Goal: Task Accomplishment & Management: Use online tool/utility

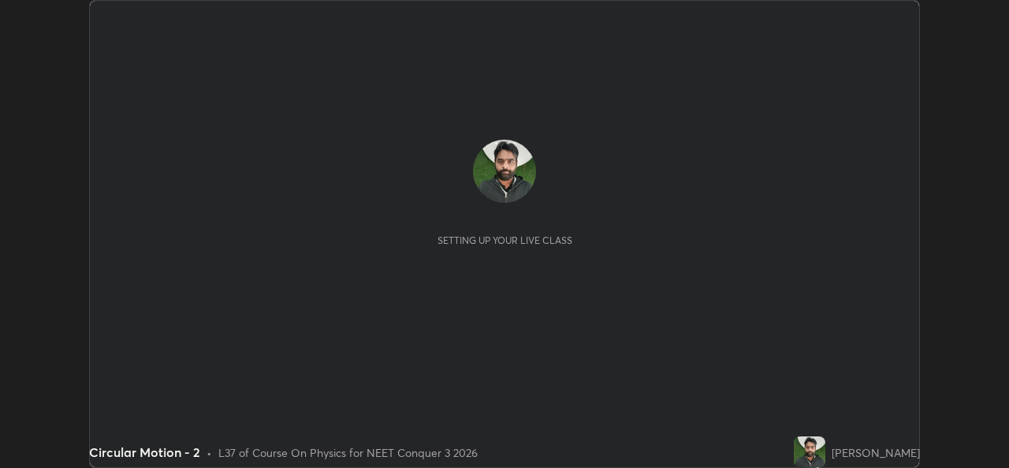
scroll to position [468, 1008]
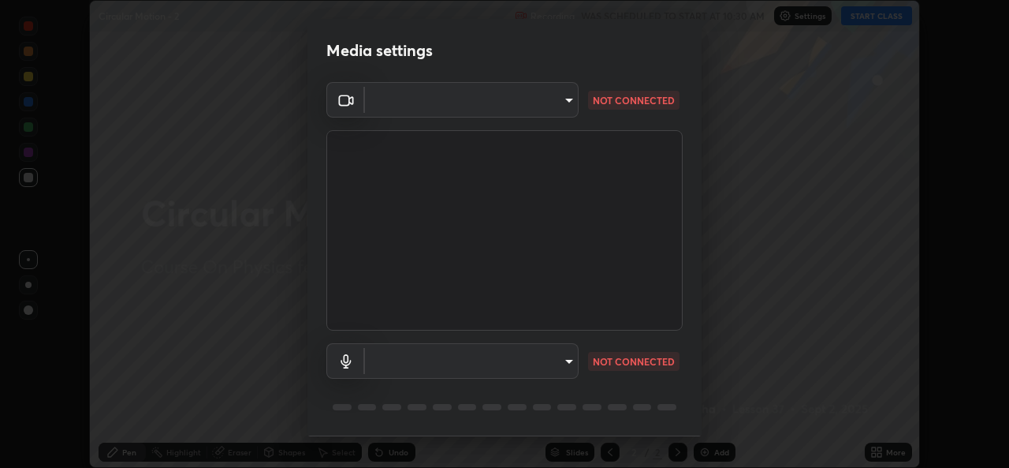
type input "9788daf0cbf52dd0d374ba9f0d4f11576c03820bc15fcf9a4a11f890b69d92bf"
type input "345f5d8304a1ab30e3d14ed5696ced08ebab0189725ef91838db04cd8f5619d4"
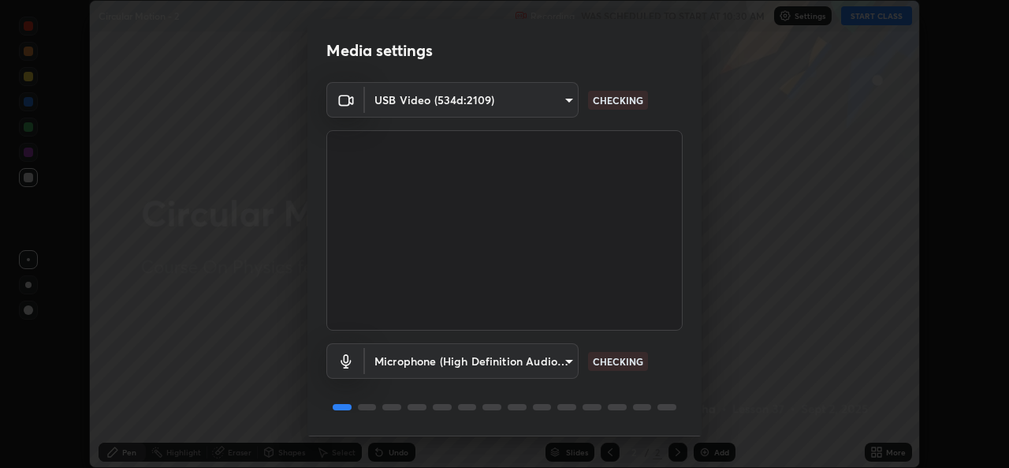
scroll to position [50, 0]
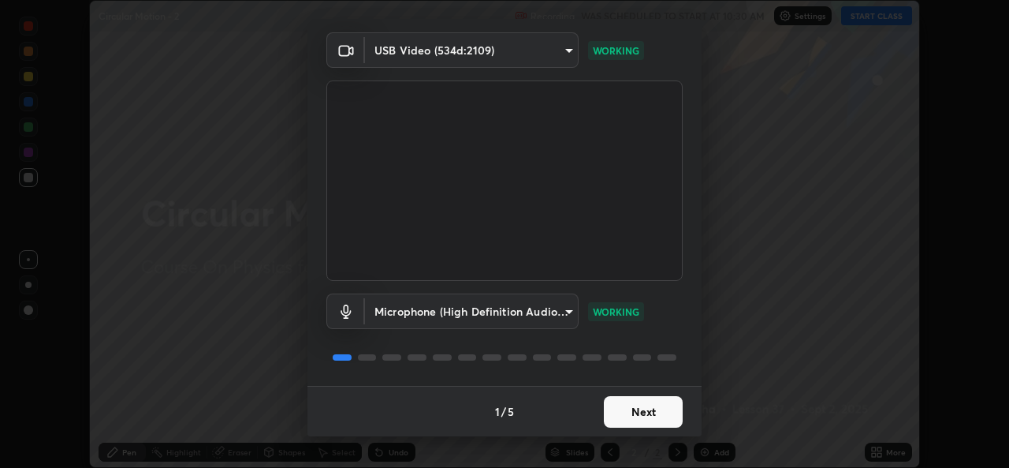
click at [644, 420] on button "Next" at bounding box center [643, 412] width 79 height 32
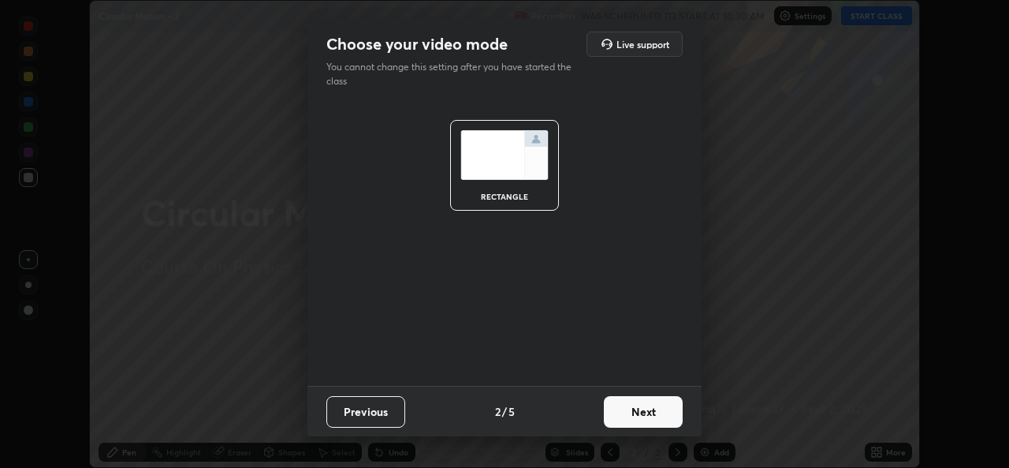
scroll to position [0, 0]
click at [646, 415] on button "Next" at bounding box center [643, 412] width 79 height 32
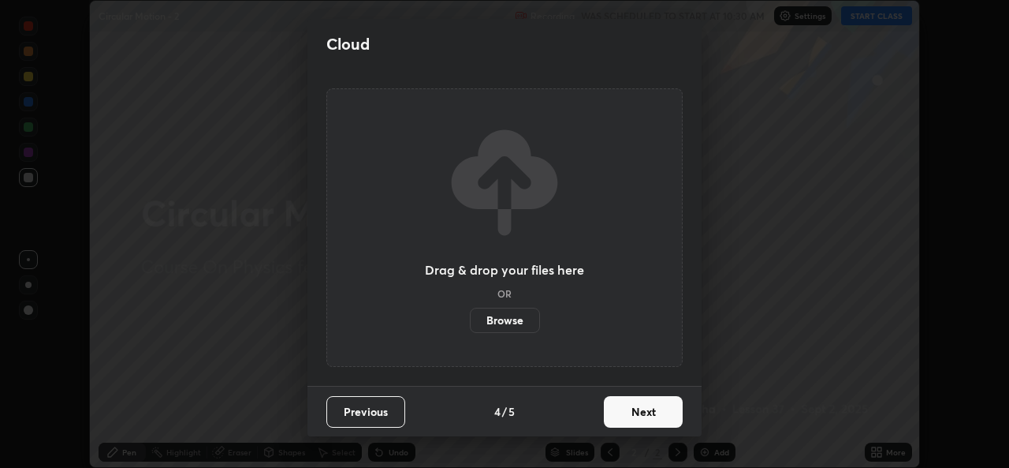
click at [649, 406] on button "Next" at bounding box center [643, 412] width 79 height 32
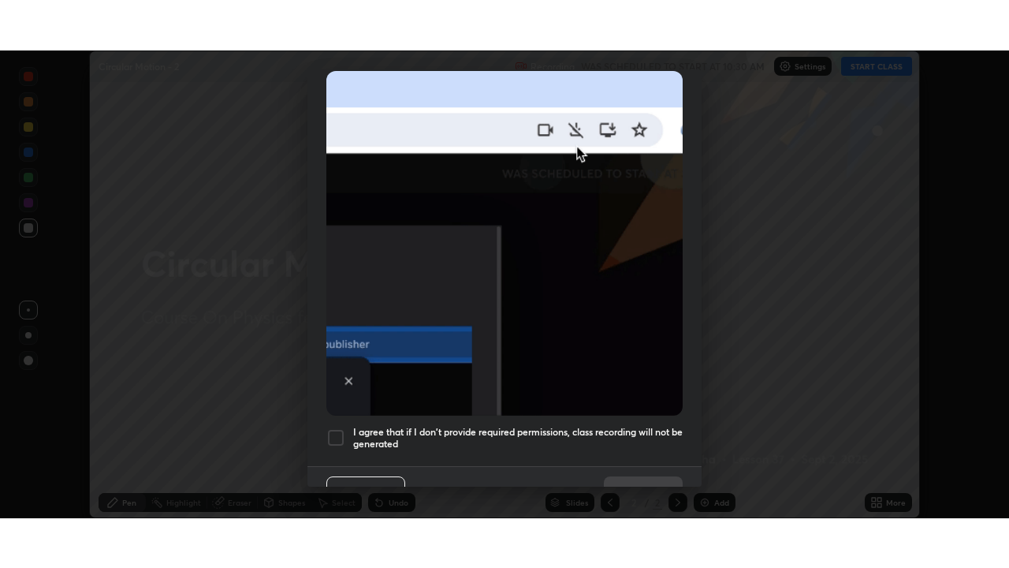
scroll to position [371, 0]
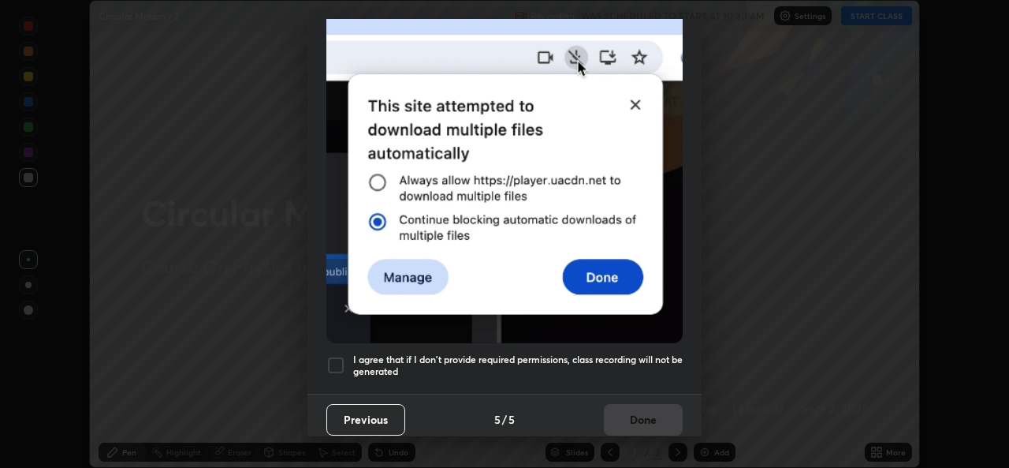
click at [644, 353] on h5 "I agree that if I don't provide required permissions, class recording will not …" at bounding box center [518, 365] width 330 height 24
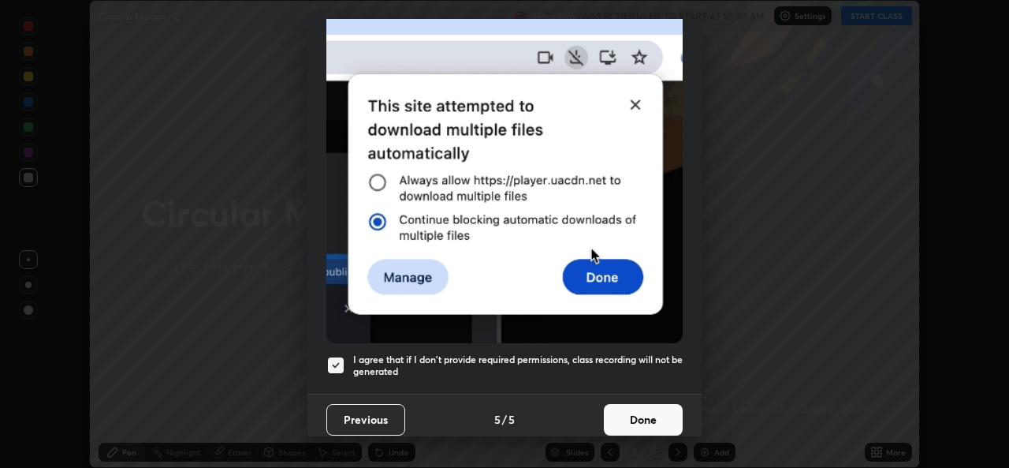
click at [643, 404] on button "Done" at bounding box center [643, 420] width 79 height 32
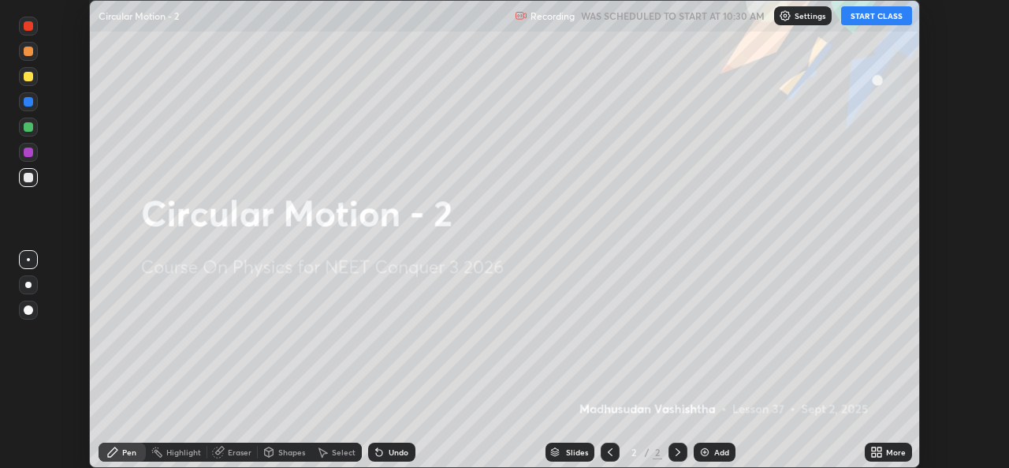
click at [885, 24] on button "START CLASS" at bounding box center [876, 15] width 71 height 19
click at [714, 449] on div "Add" at bounding box center [721, 452] width 15 height 8
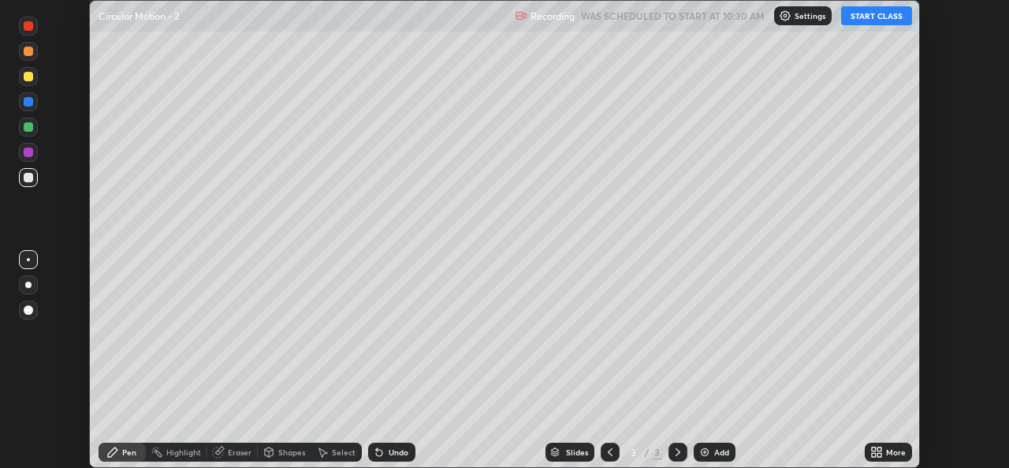
click at [886, 451] on div "More" at bounding box center [896, 452] width 20 height 8
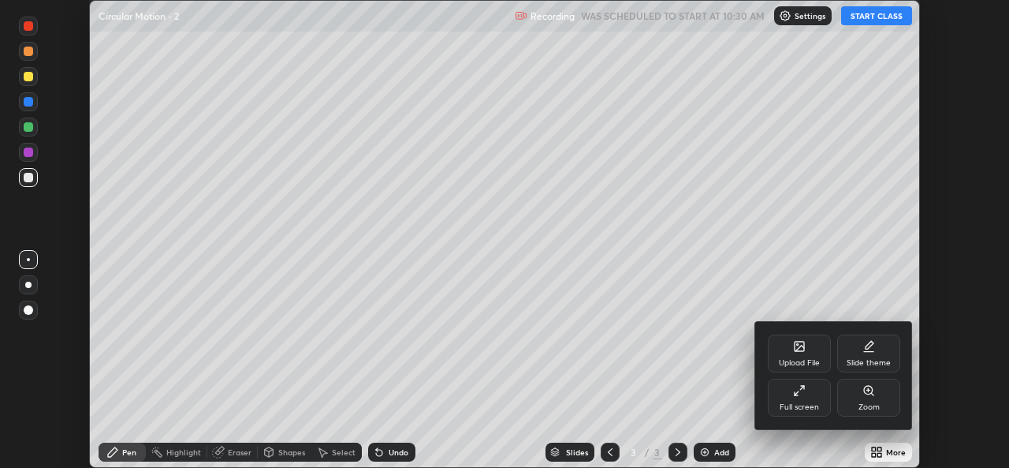
click at [793, 383] on div "Full screen" at bounding box center [799, 397] width 63 height 38
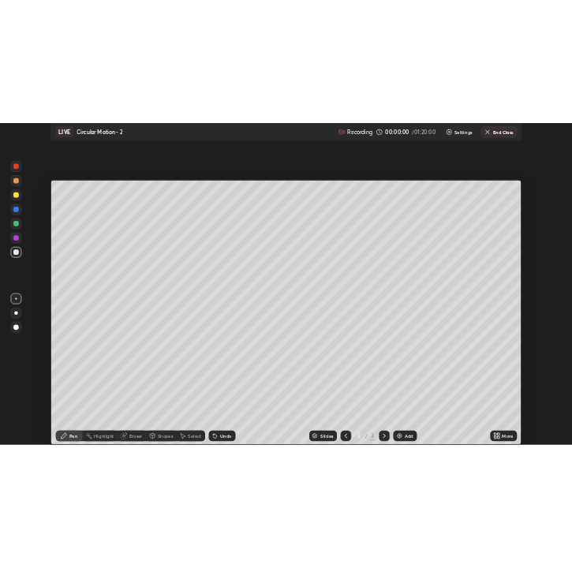
scroll to position [568, 1009]
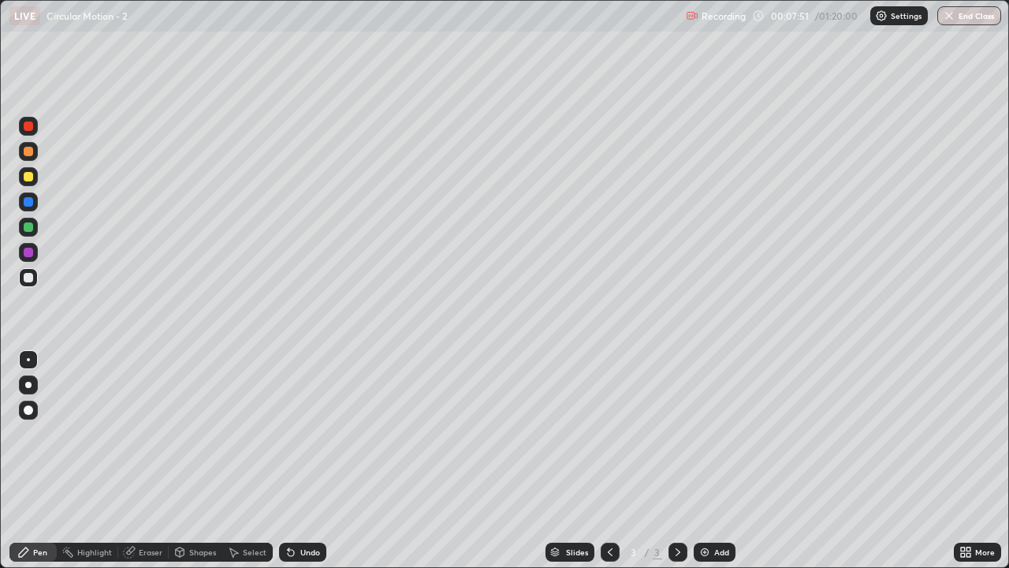
click at [148, 467] on div "Eraser" at bounding box center [151, 552] width 24 height 8
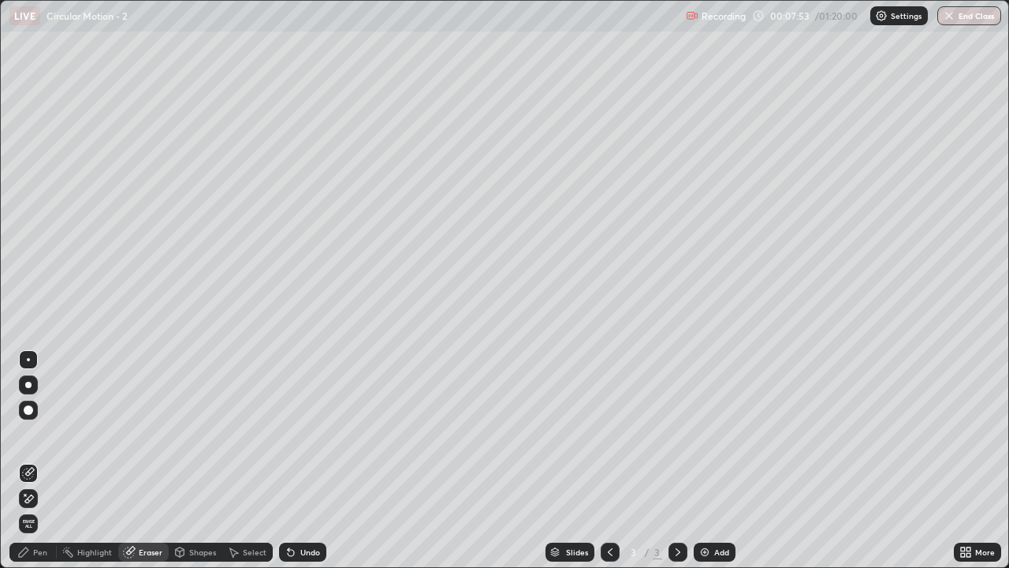
click at [47, 467] on div "Pen" at bounding box center [40, 552] width 14 height 8
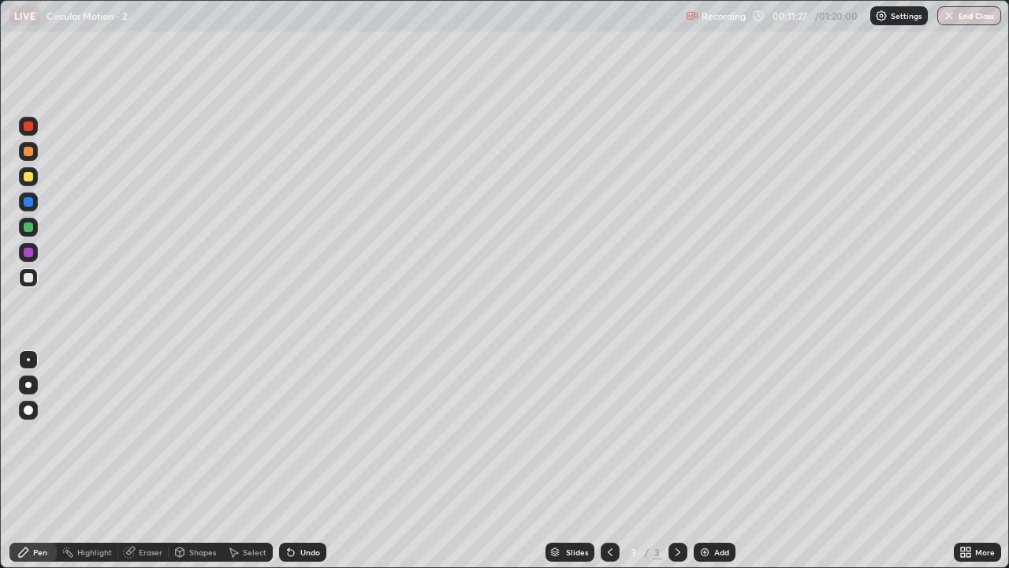
click at [676, 467] on icon at bounding box center [678, 552] width 13 height 13
click at [705, 467] on img at bounding box center [705, 552] width 13 height 13
click at [151, 467] on div "Eraser" at bounding box center [151, 552] width 24 height 8
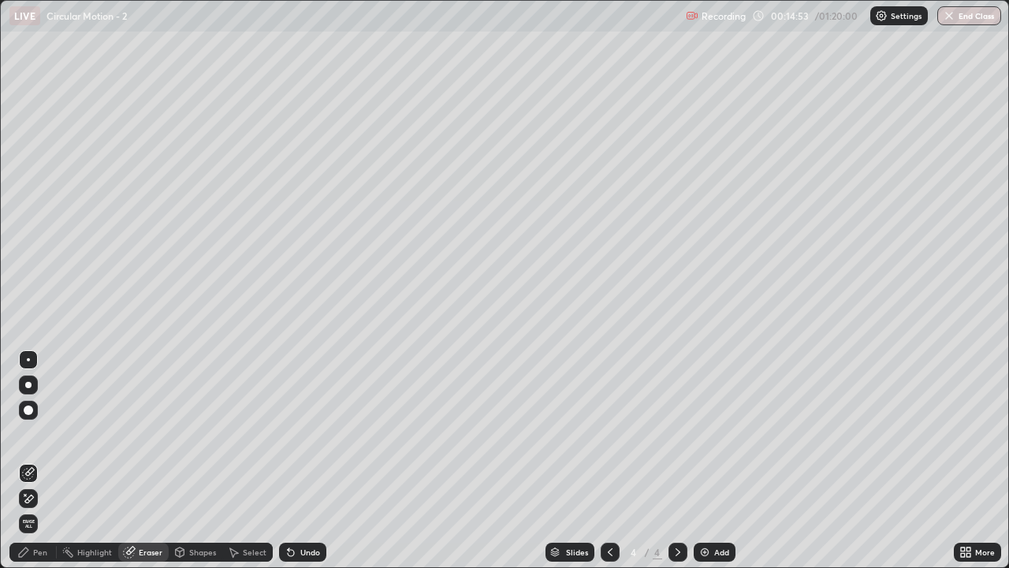
click at [35, 467] on div "Pen" at bounding box center [40, 552] width 14 height 8
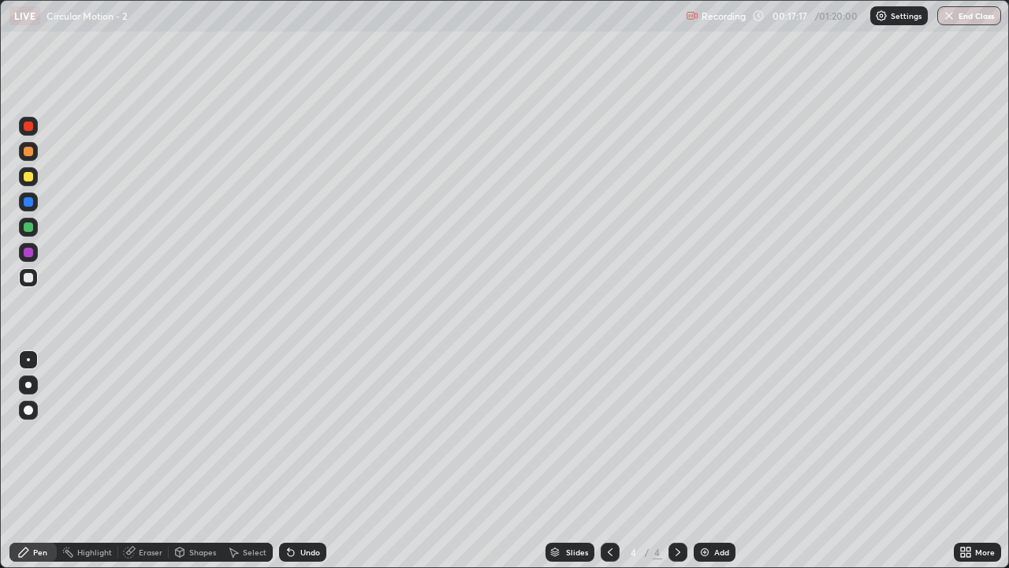
click at [717, 467] on div "Add" at bounding box center [715, 551] width 42 height 19
click at [150, 467] on div "Eraser" at bounding box center [151, 552] width 24 height 8
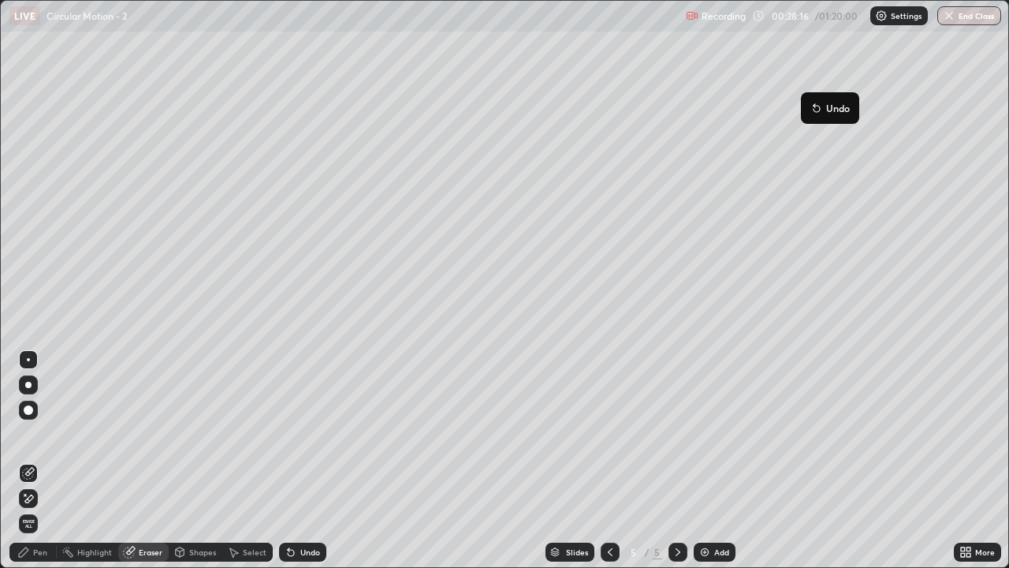
click at [44, 467] on div "Pen" at bounding box center [40, 552] width 14 height 8
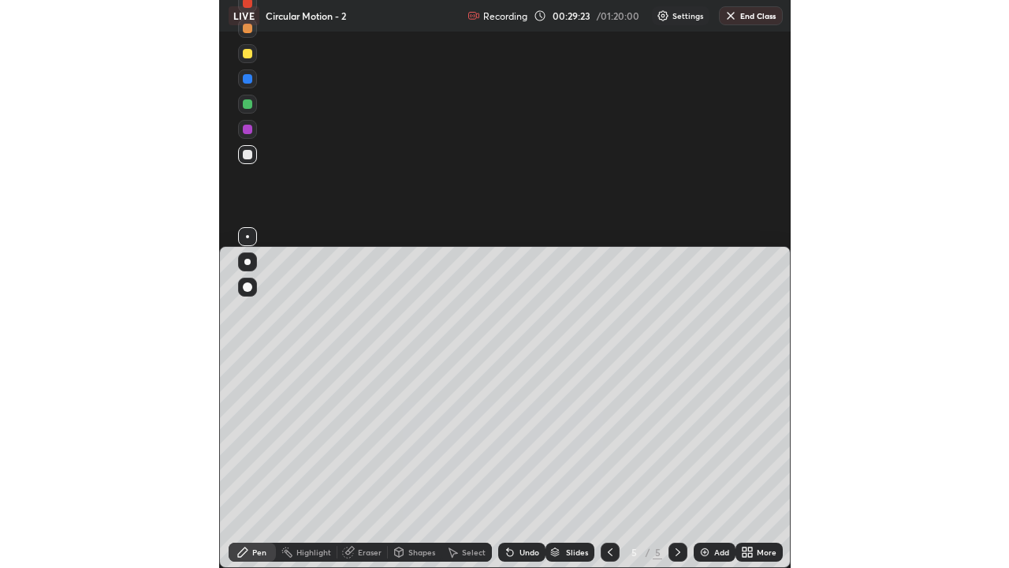
scroll to position [78271, 78267]
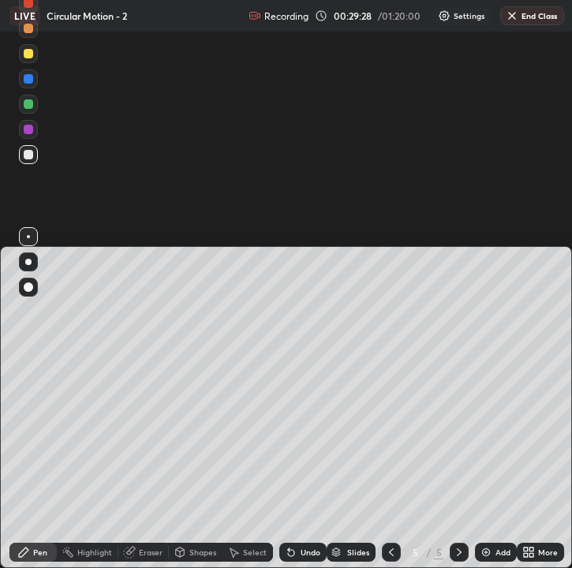
click at [531, 224] on div "Setting up your live class" at bounding box center [286, 284] width 572 height 568
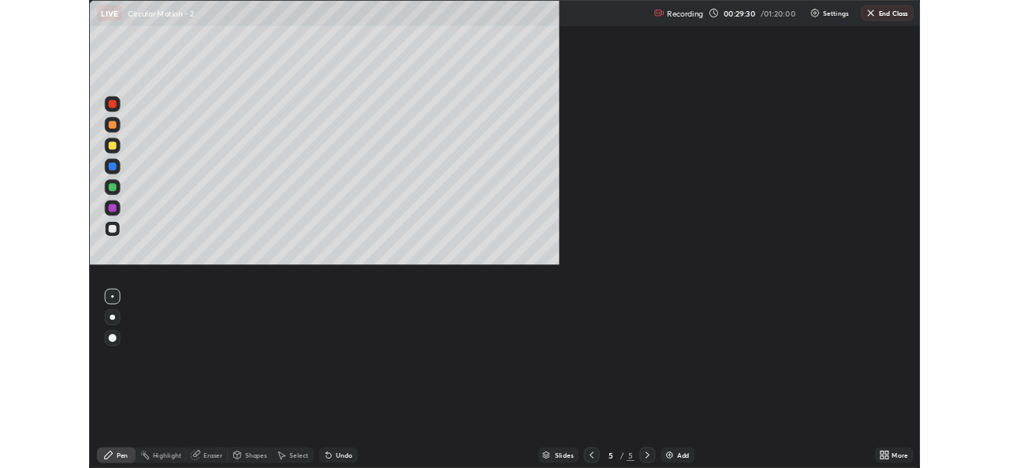
scroll to position [568, 1009]
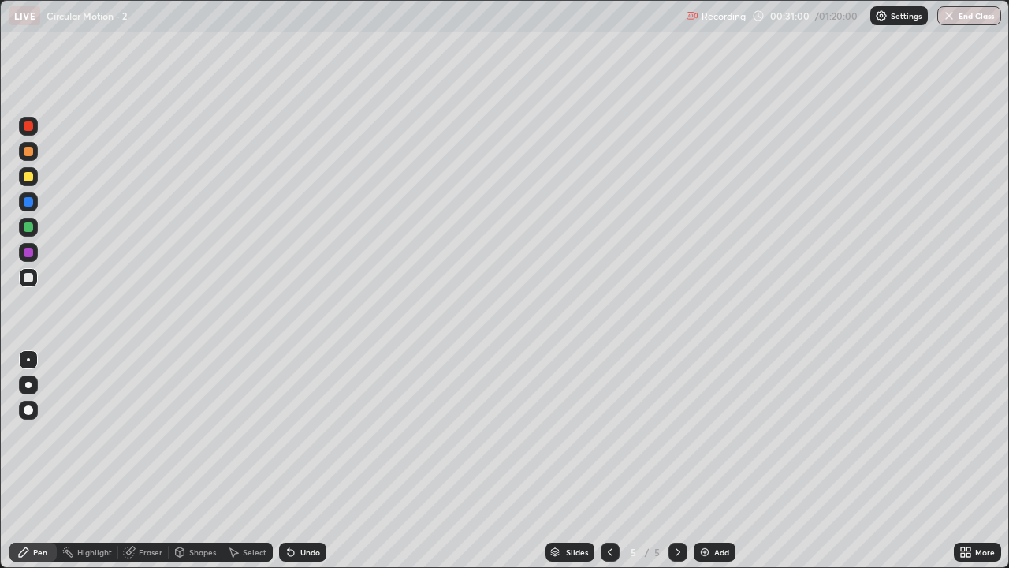
click at [710, 467] on div "Add" at bounding box center [715, 551] width 42 height 19
click at [143, 467] on div "Eraser" at bounding box center [151, 552] width 24 height 8
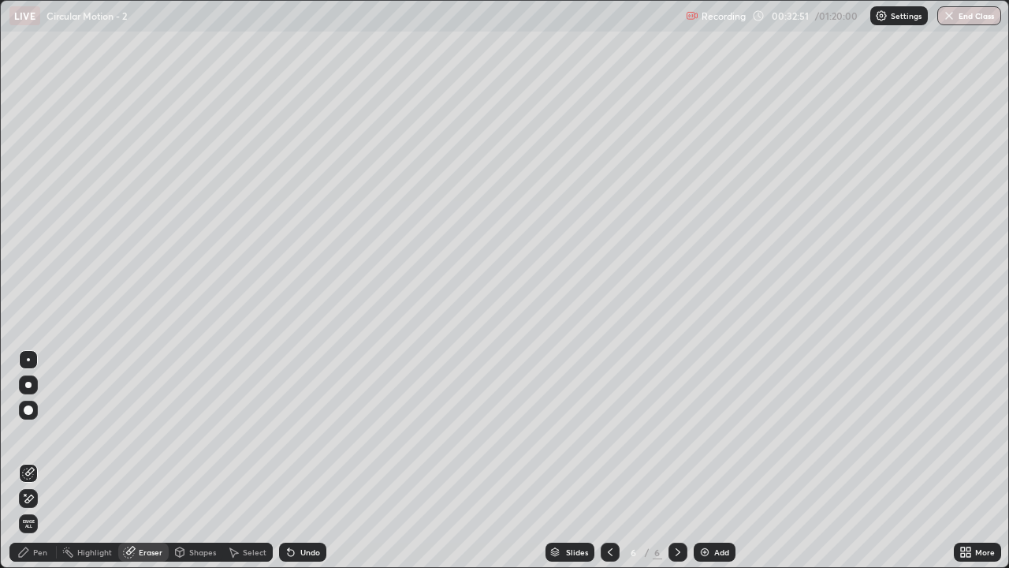
click at [35, 467] on div "Pen" at bounding box center [32, 551] width 47 height 19
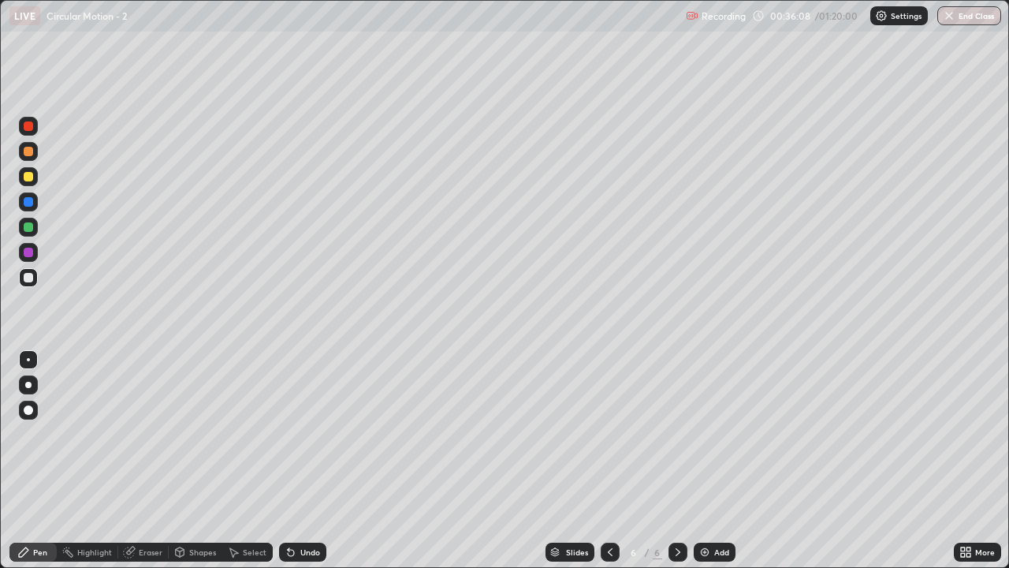
click at [141, 467] on div "Eraser" at bounding box center [151, 552] width 24 height 8
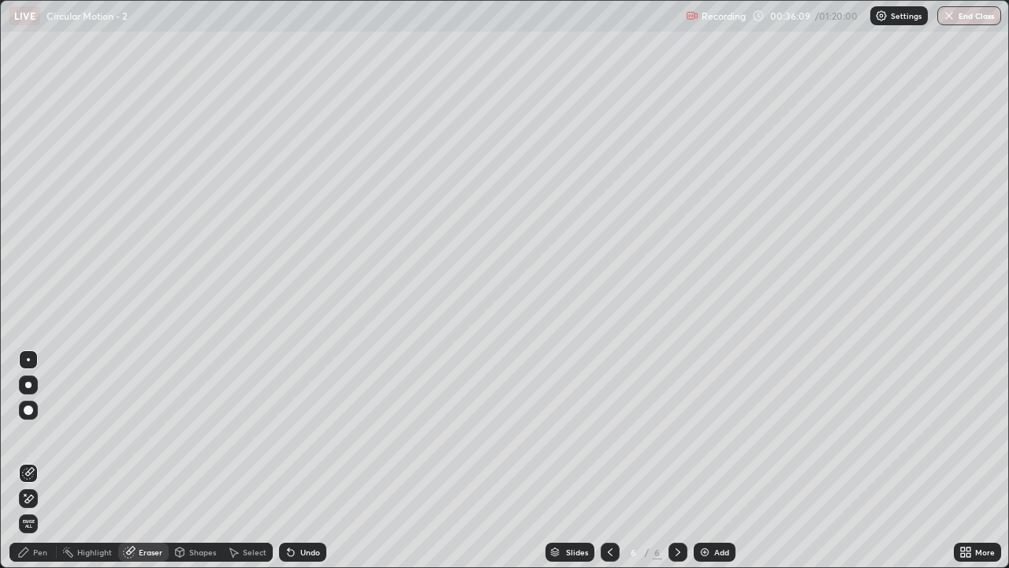
click at [40, 467] on div "Pen" at bounding box center [40, 552] width 14 height 8
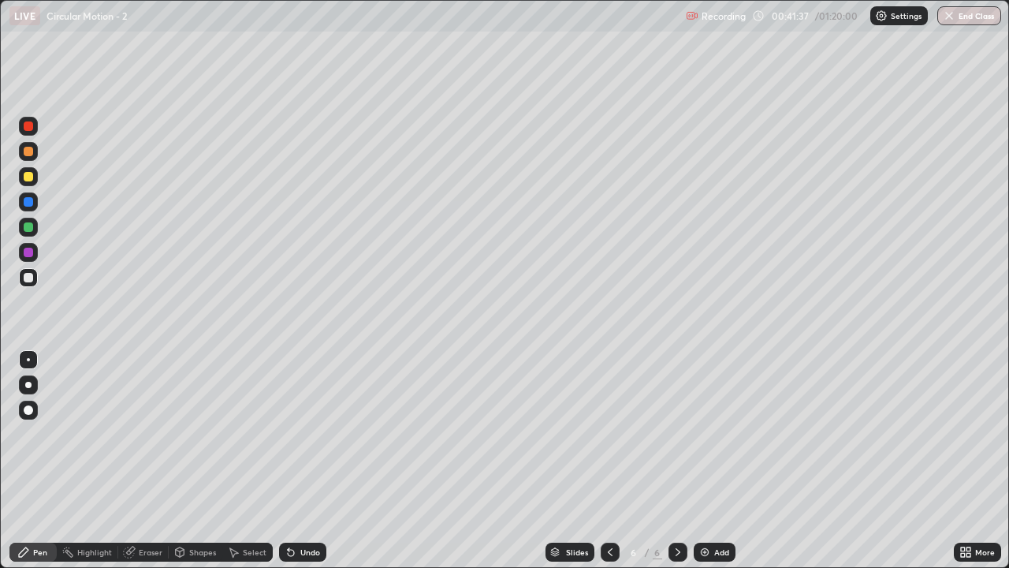
click at [720, 467] on div "Add" at bounding box center [721, 552] width 15 height 8
click at [714, 467] on div "Add" at bounding box center [721, 552] width 15 height 8
click at [148, 467] on div "Eraser" at bounding box center [151, 552] width 24 height 8
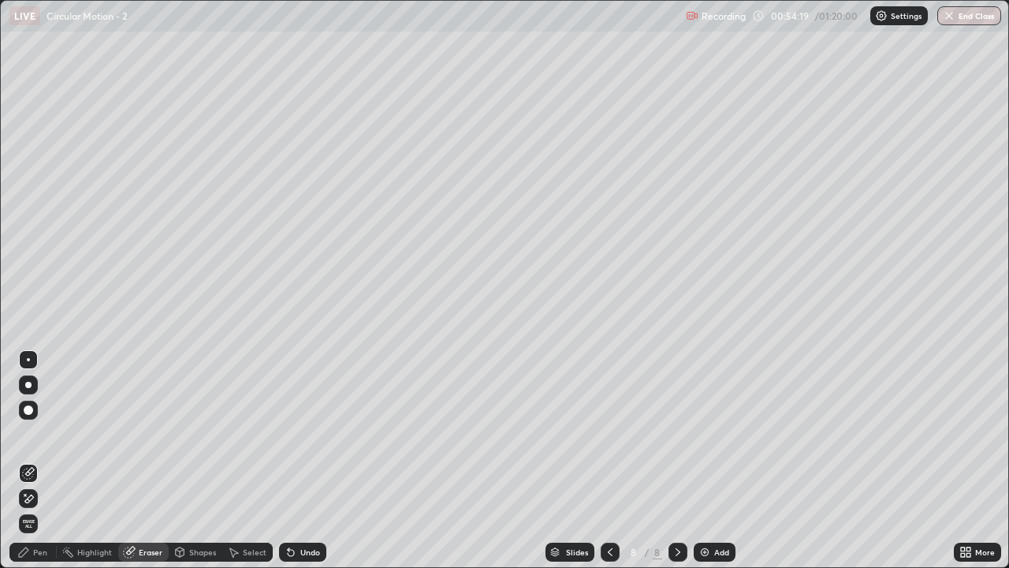
click at [52, 467] on div "Pen" at bounding box center [32, 551] width 47 height 19
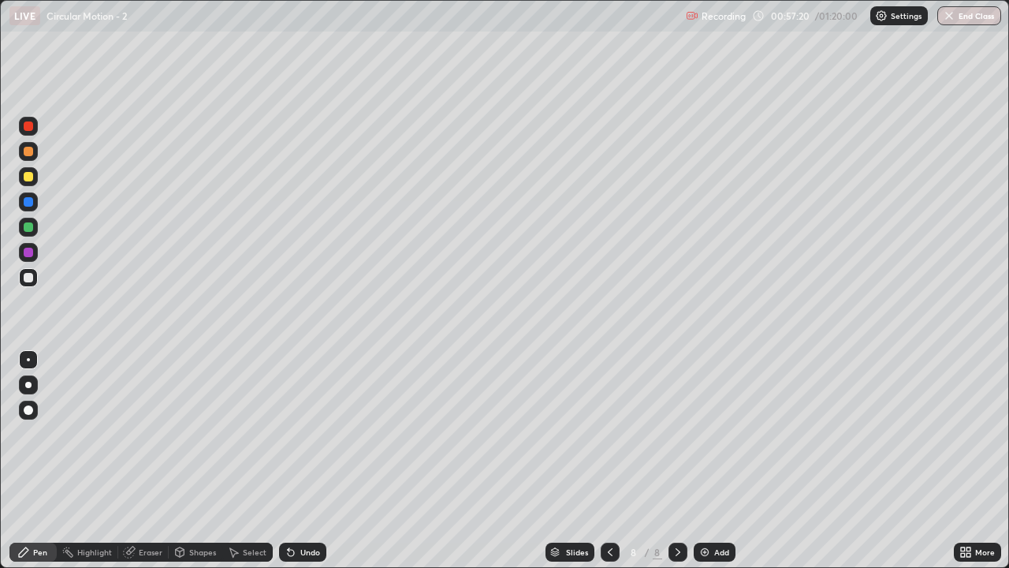
click at [158, 467] on div "Eraser" at bounding box center [151, 552] width 24 height 8
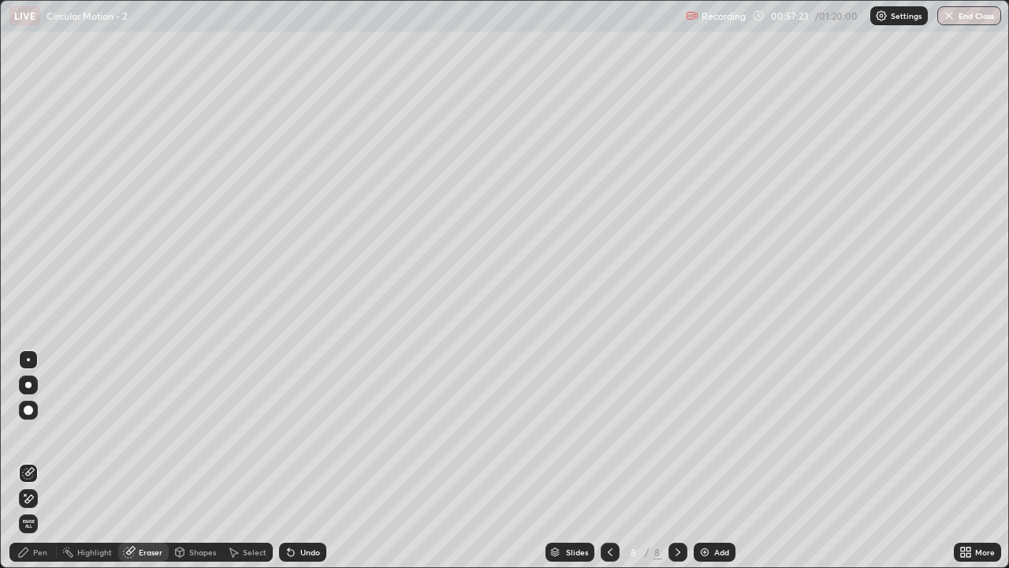
click at [48, 467] on div "Pen" at bounding box center [32, 551] width 47 height 19
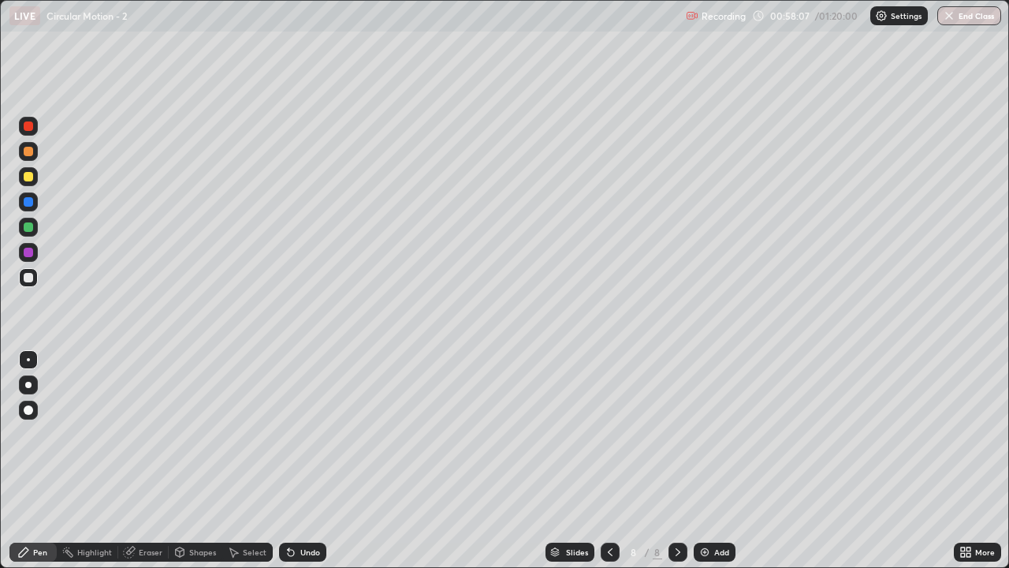
click at [757, 467] on div "Slides 8 / 8 Add" at bounding box center [640, 552] width 628 height 32
click at [820, 467] on div "Slides 8 / 8 Add" at bounding box center [640, 552] width 628 height 32
click at [686, 467] on div at bounding box center [678, 551] width 19 height 19
click at [716, 467] on div "Add" at bounding box center [721, 552] width 15 height 8
click at [601, 467] on div at bounding box center [610, 551] width 19 height 19
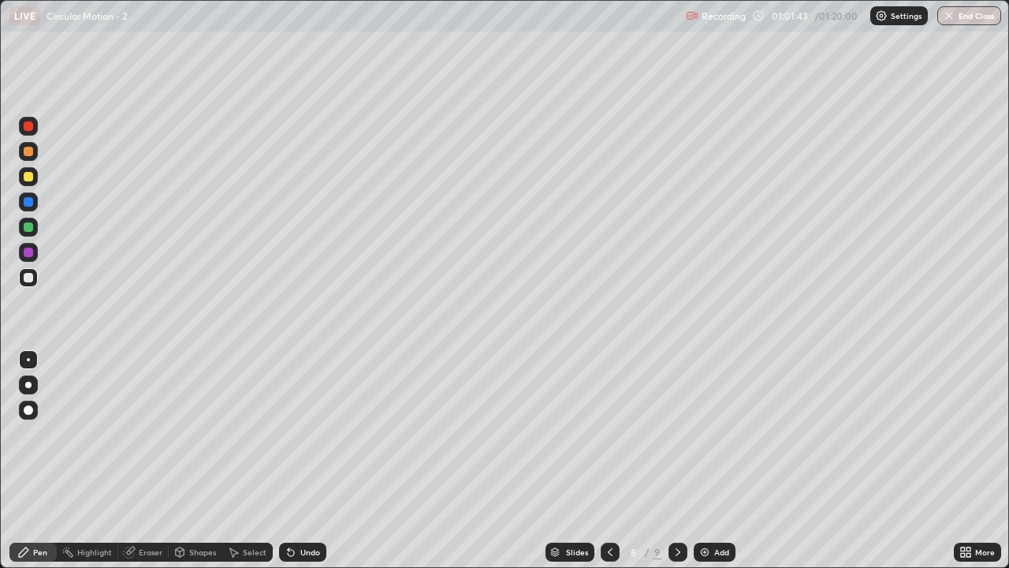
click at [676, 467] on icon at bounding box center [678, 552] width 13 height 13
click at [609, 467] on icon at bounding box center [610, 552] width 13 height 13
click at [676, 467] on icon at bounding box center [678, 552] width 13 height 13
click at [610, 467] on icon at bounding box center [610, 552] width 13 height 13
click at [678, 467] on icon at bounding box center [678, 552] width 13 height 13
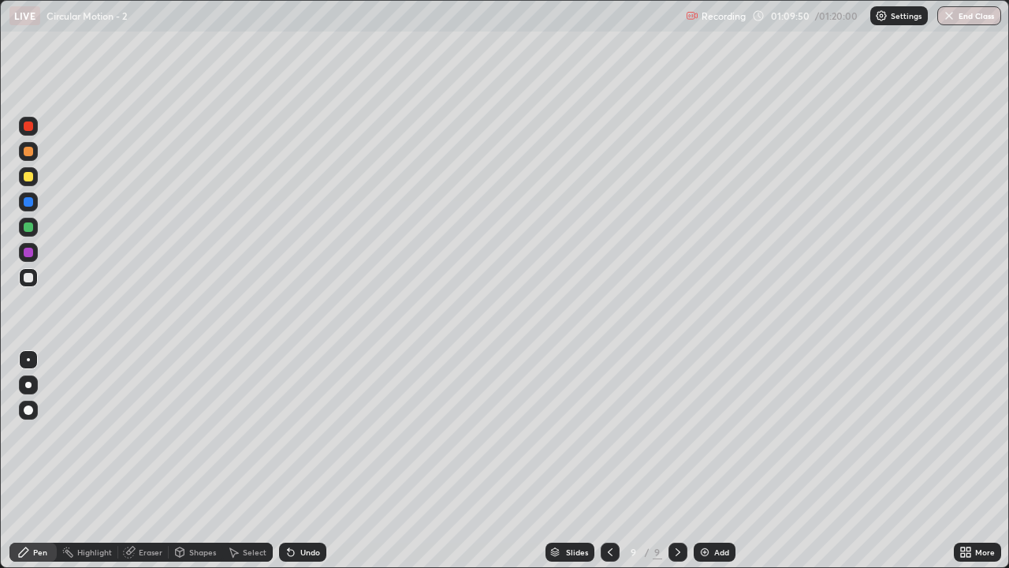
click at [160, 467] on div "Eraser" at bounding box center [151, 552] width 24 height 8
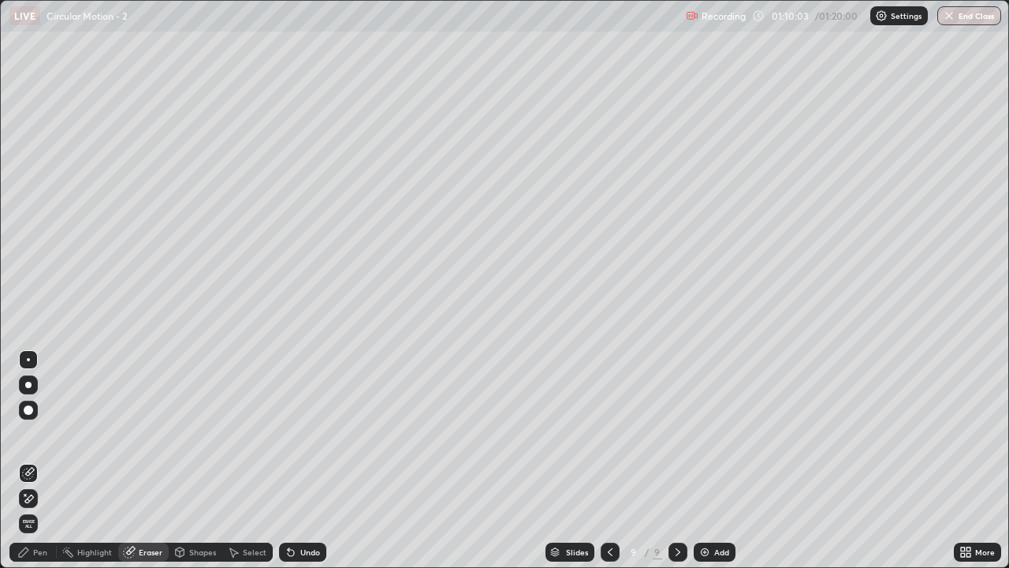
click at [42, 467] on div "Pen" at bounding box center [40, 552] width 14 height 8
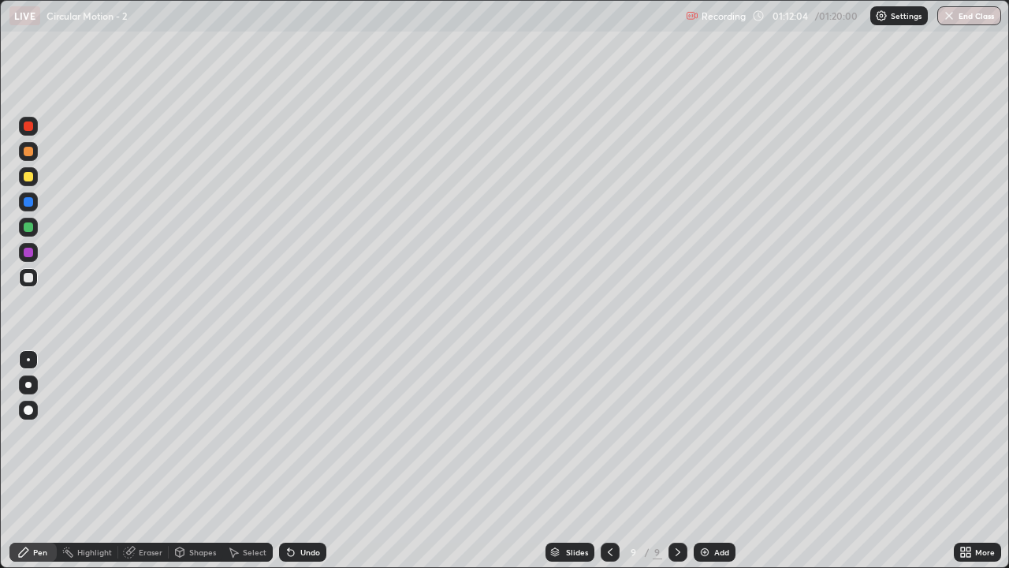
click at [712, 467] on div "Add" at bounding box center [715, 551] width 42 height 19
click at [967, 22] on button "End Class" at bounding box center [970, 15] width 62 height 19
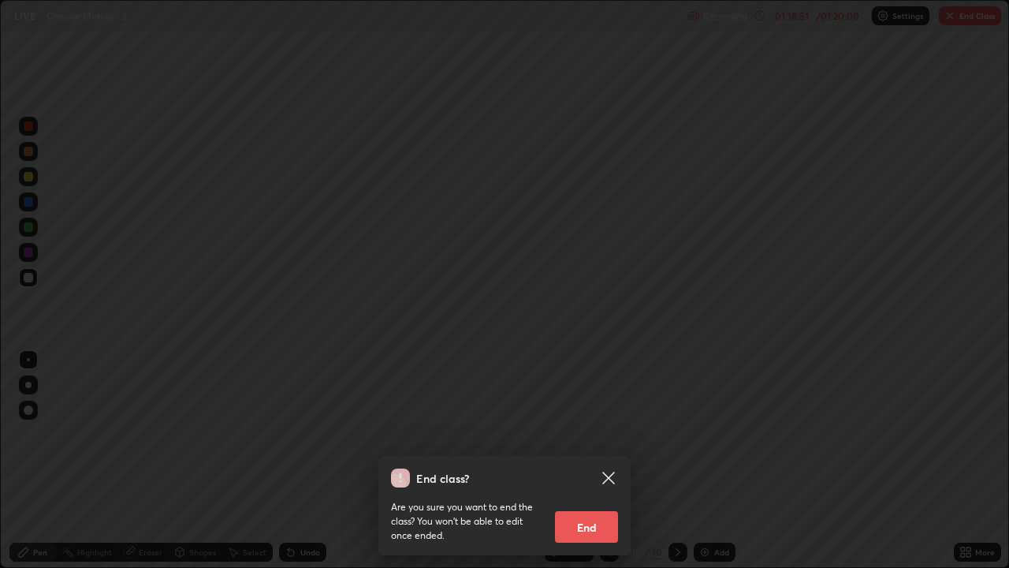
click at [588, 467] on button "End" at bounding box center [586, 527] width 63 height 32
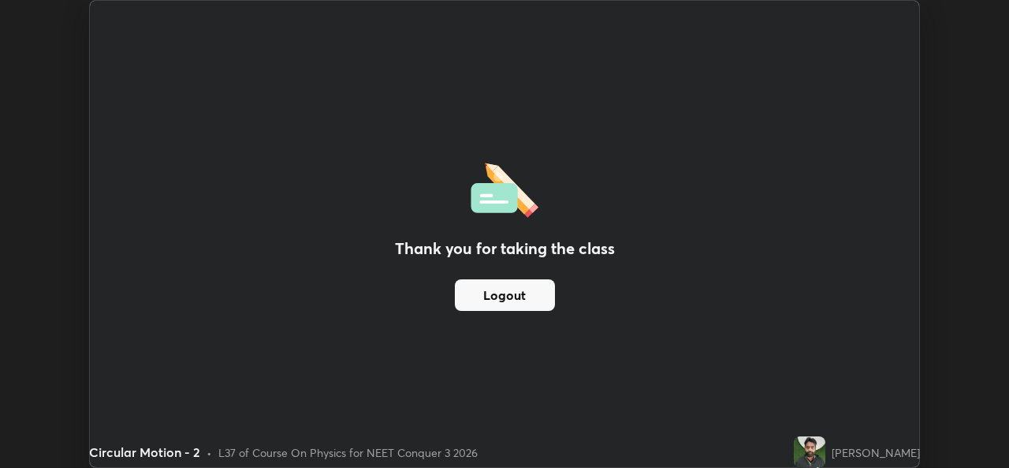
scroll to position [78371, 77829]
